Goal: Find specific page/section: Find specific page/section

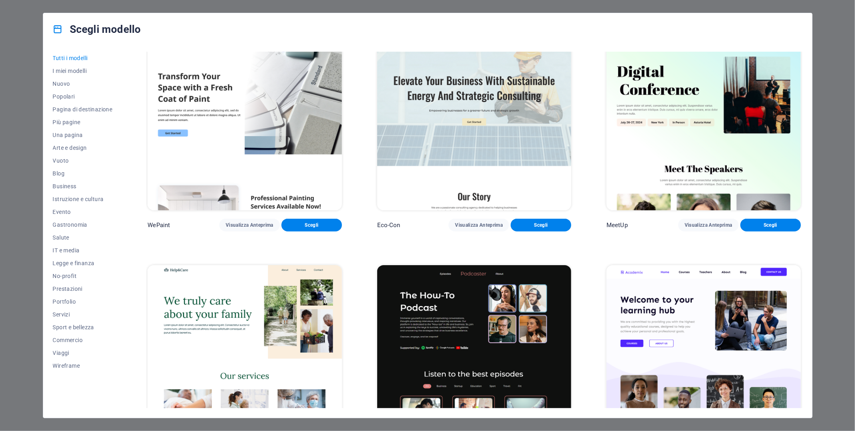
scroll to position [668, 0]
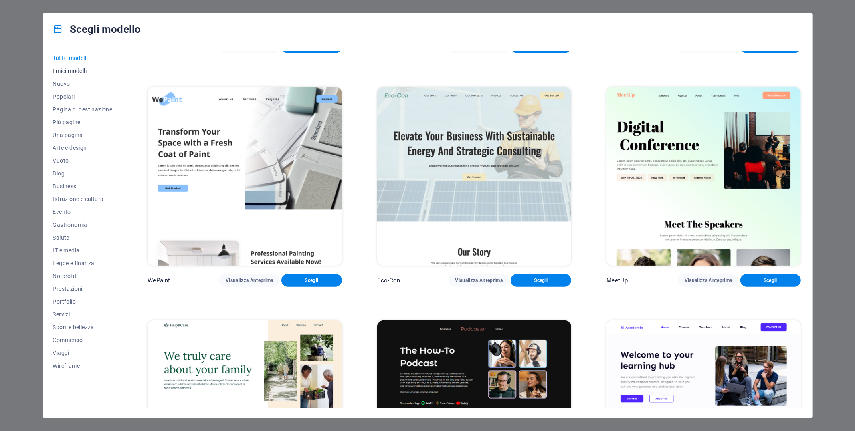
click at [79, 66] on button "I miei modelli" at bounding box center [83, 71] width 60 height 13
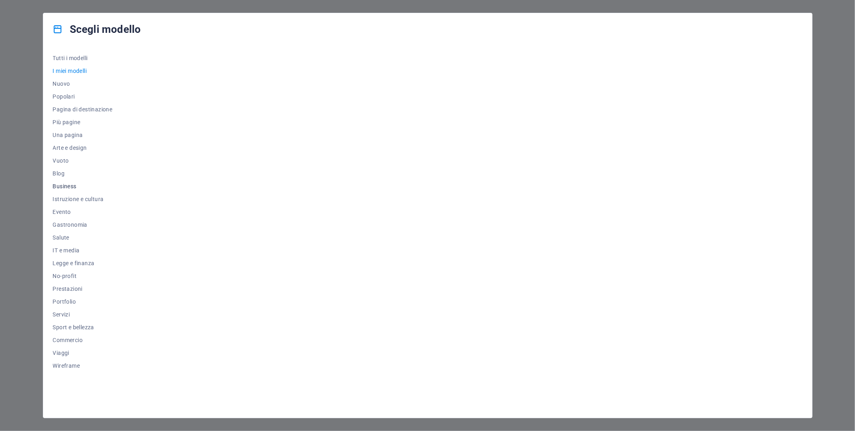
click at [61, 190] on button "Business" at bounding box center [83, 186] width 60 height 13
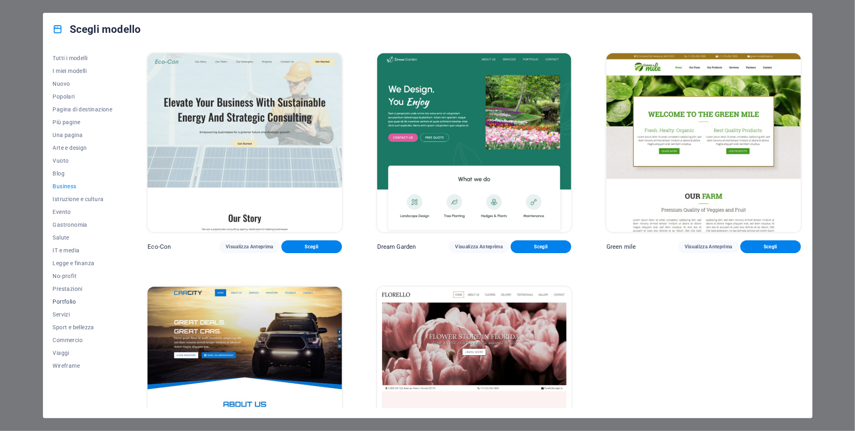
click at [63, 300] on span "Portfolio" at bounding box center [83, 302] width 60 height 6
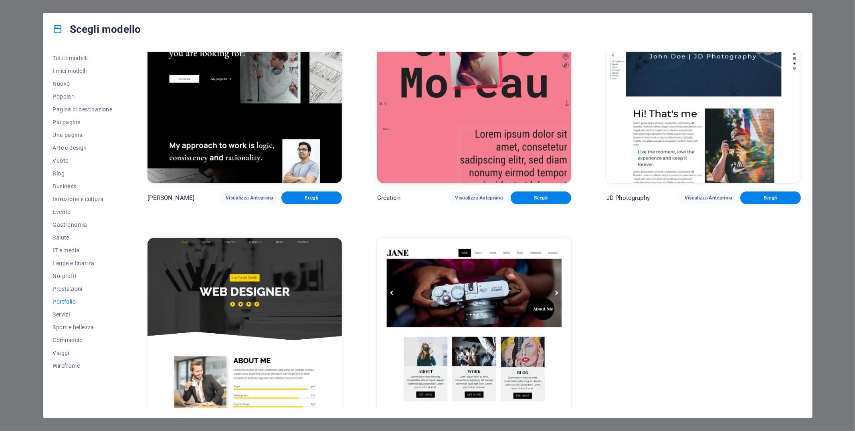
scroll to position [309, 0]
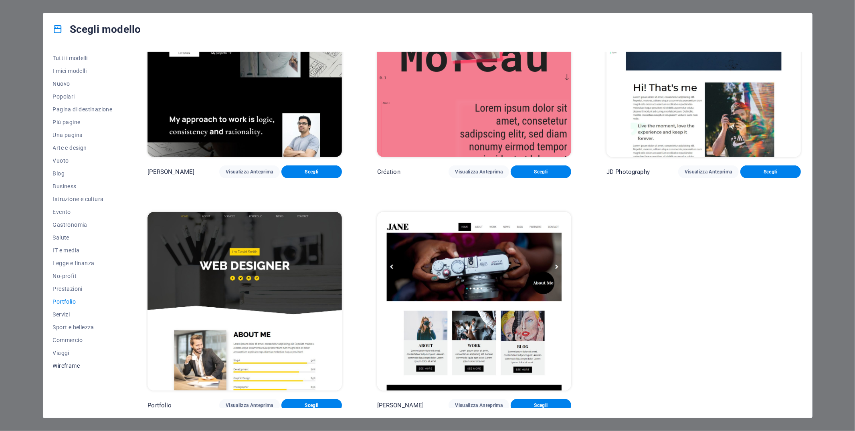
click at [67, 366] on span "Wireframe" at bounding box center [83, 366] width 60 height 6
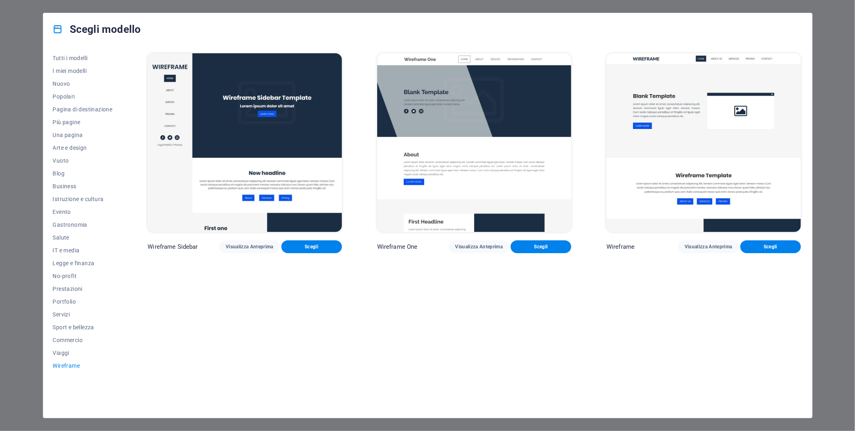
scroll to position [0, 0]
click at [62, 352] on span "Viaggi" at bounding box center [83, 353] width 60 height 6
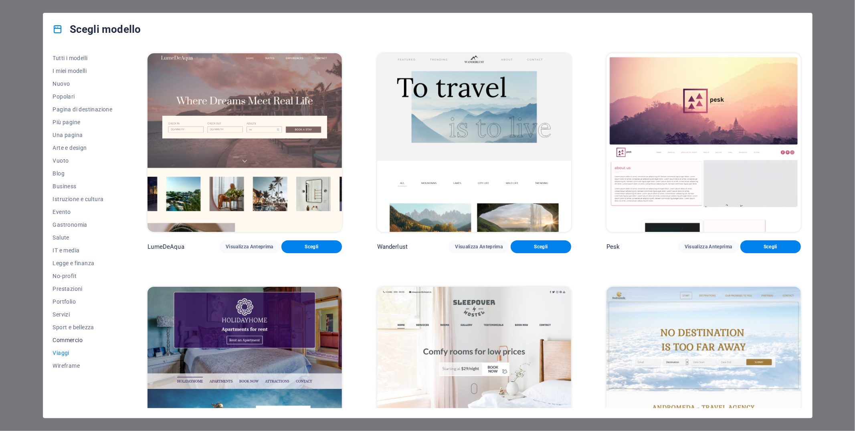
click at [70, 337] on span "Commercio" at bounding box center [83, 340] width 60 height 6
